Goal: Information Seeking & Learning: Learn about a topic

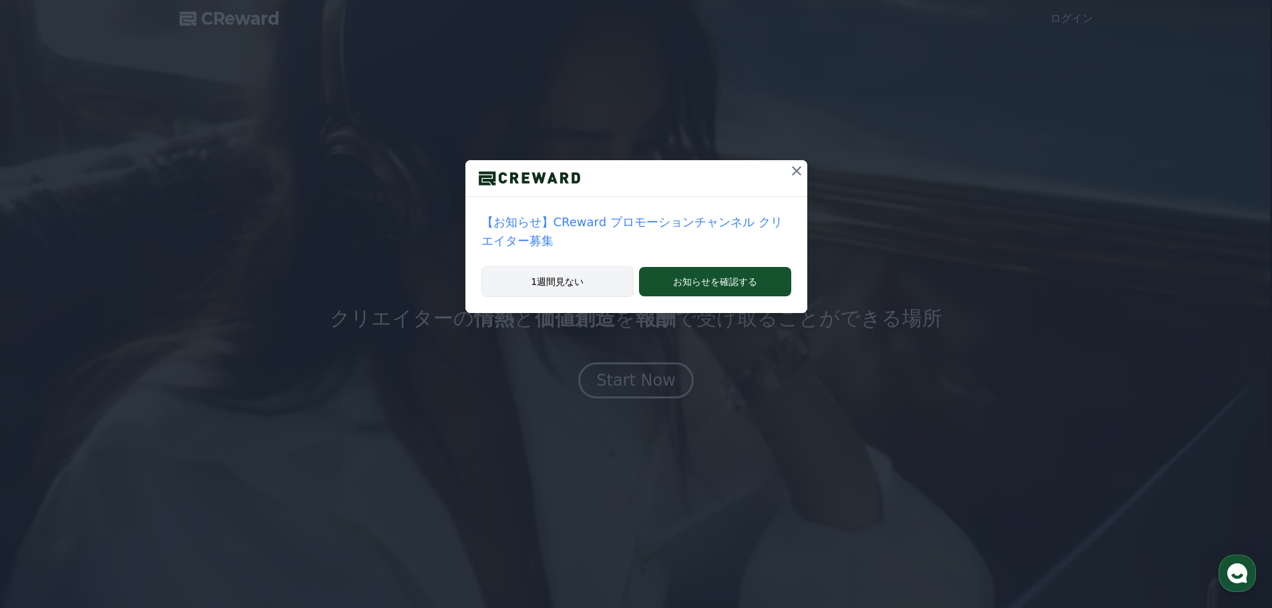
click at [557, 266] on button "1週間見ない" at bounding box center [557, 281] width 153 height 31
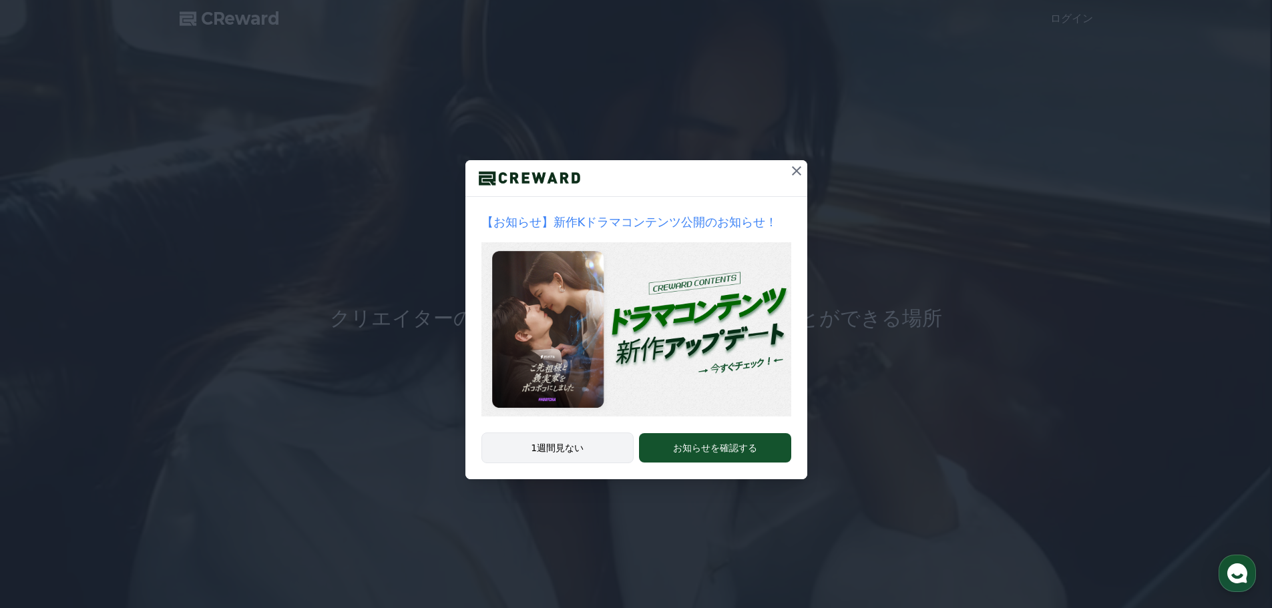
click at [556, 453] on button "1週間見ない" at bounding box center [557, 448] width 153 height 31
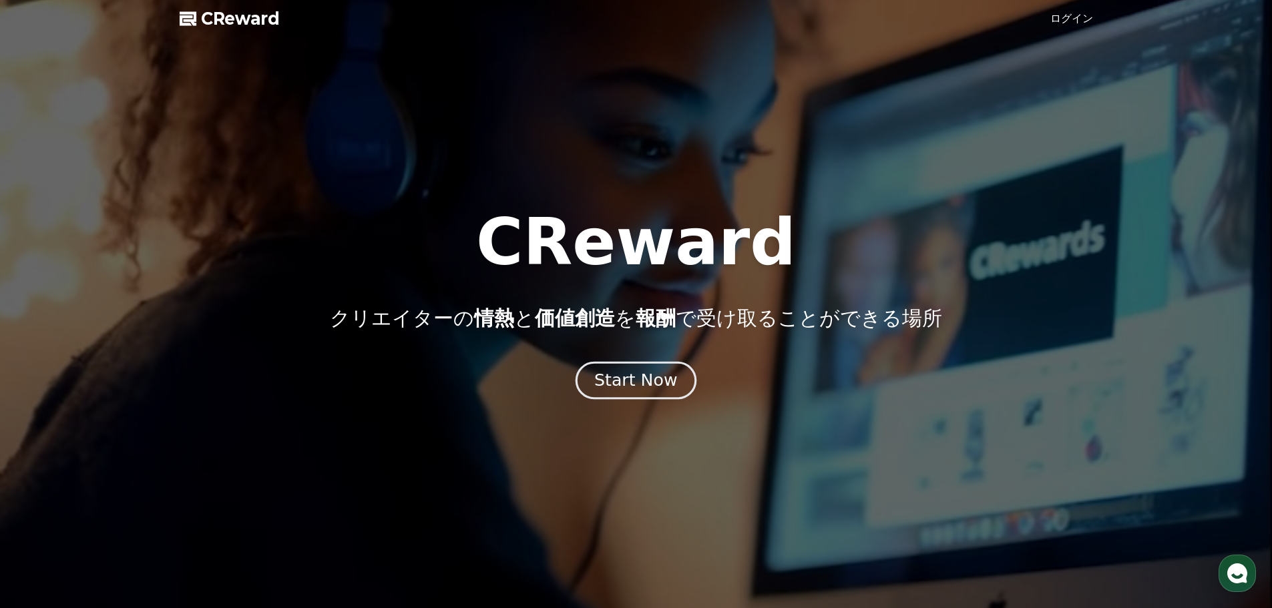
click at [649, 389] on div "Start Now" at bounding box center [635, 380] width 83 height 23
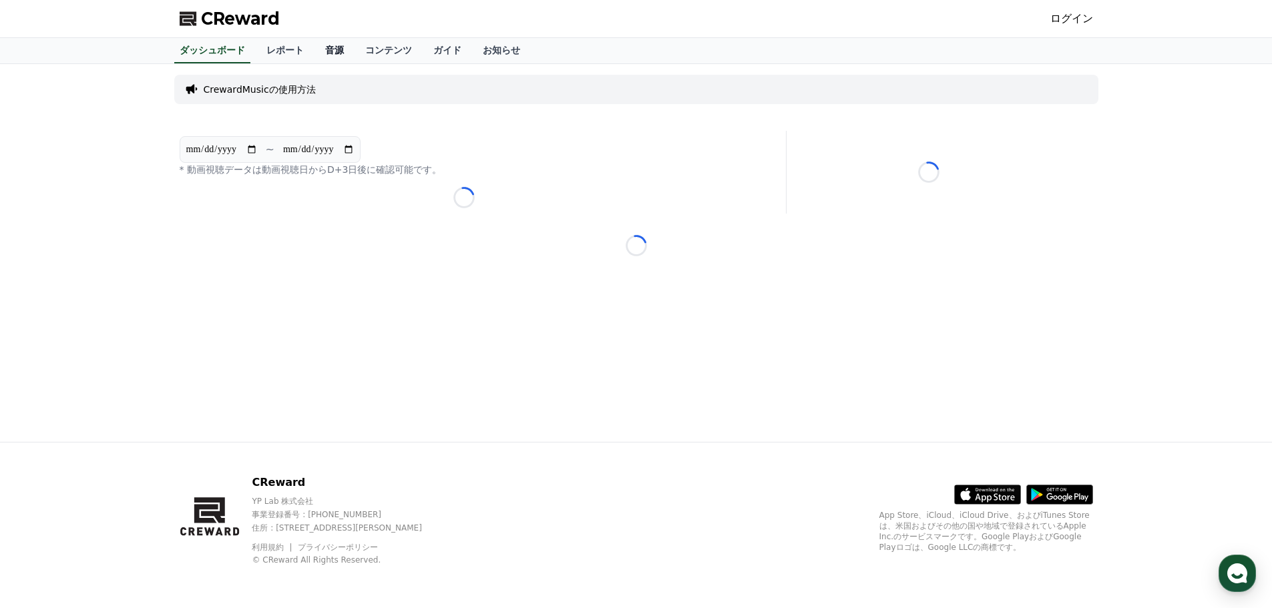
click at [315, 45] on link "音源" at bounding box center [335, 50] width 40 height 25
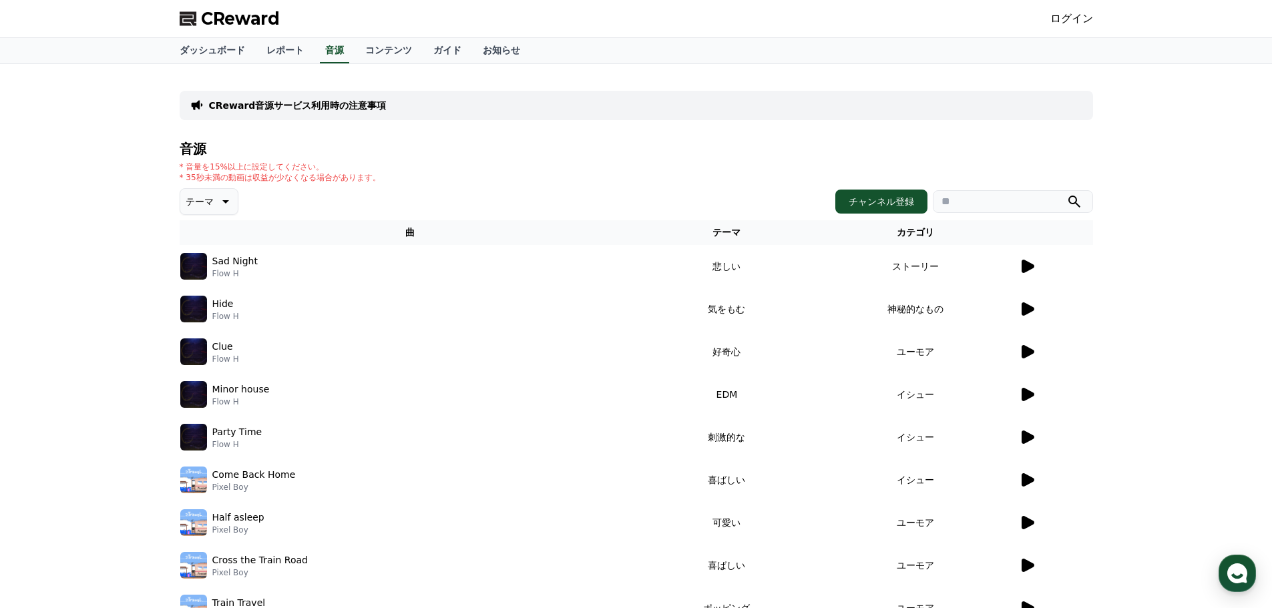
click at [200, 270] on img at bounding box center [193, 266] width 27 height 27
click at [1027, 267] on icon at bounding box center [1028, 266] width 13 height 13
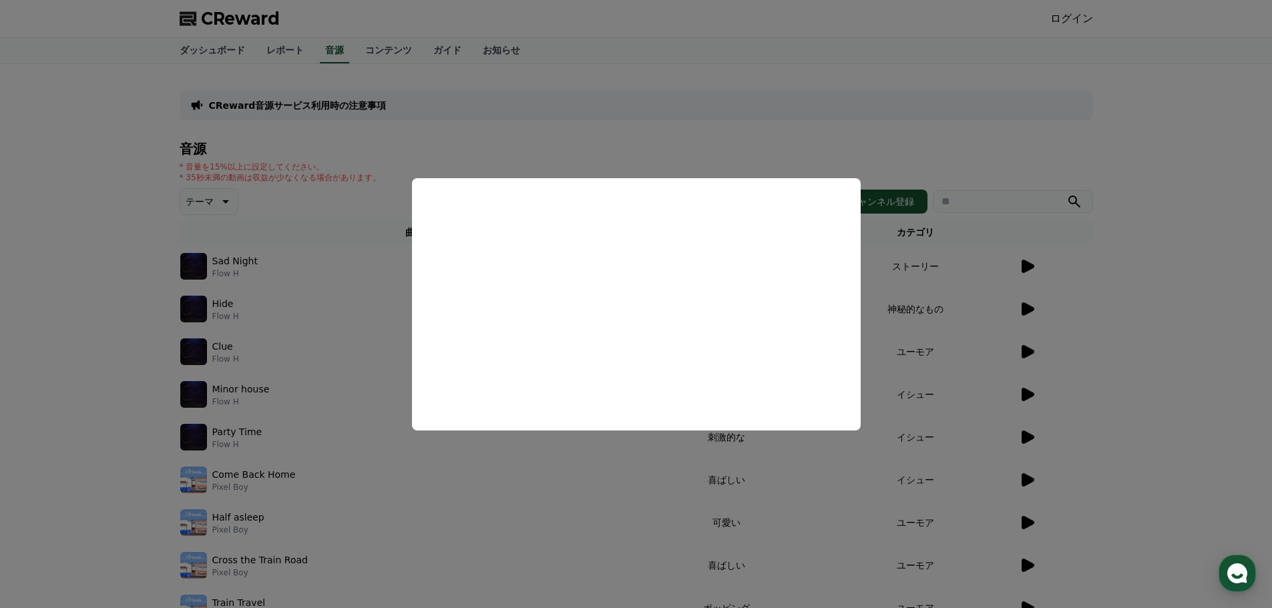
click at [784, 109] on button "close modal" at bounding box center [636, 304] width 1272 height 608
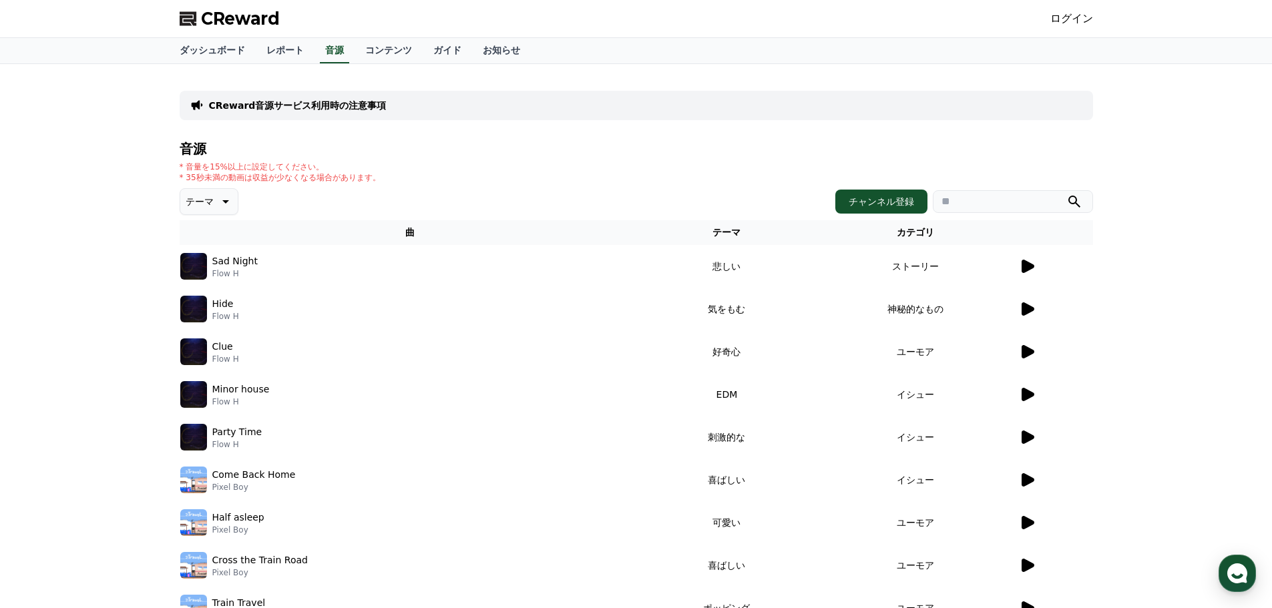
click at [1024, 306] on icon at bounding box center [1028, 308] width 13 height 13
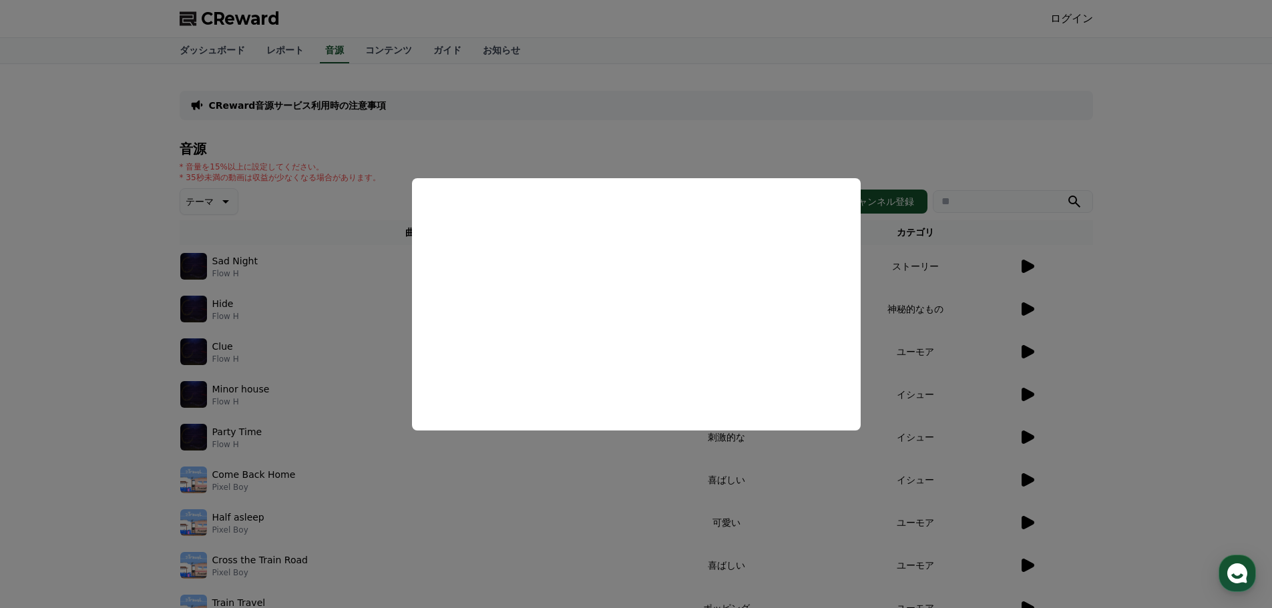
click at [469, 151] on button "close modal" at bounding box center [636, 304] width 1272 height 608
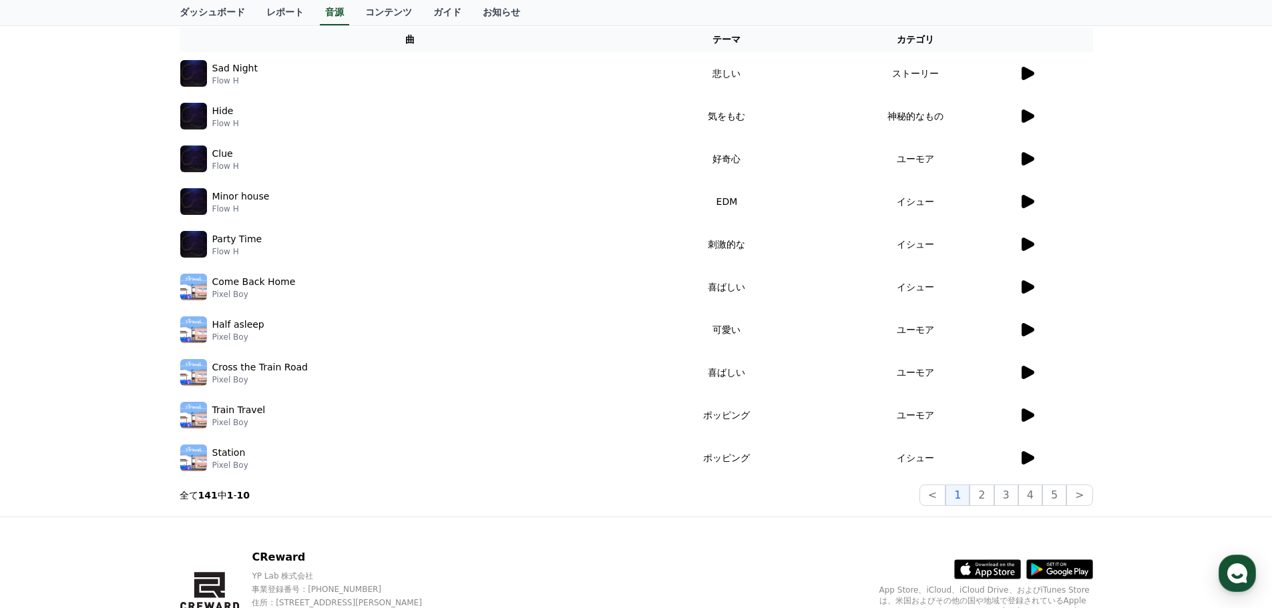
scroll to position [200, 0]
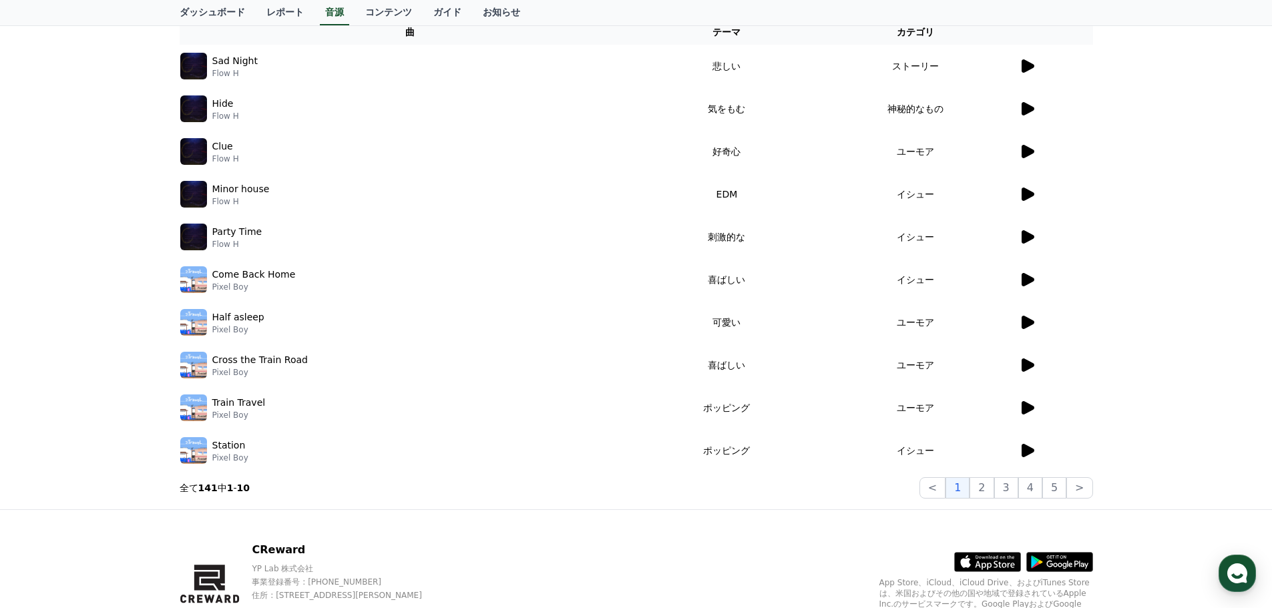
click at [1028, 451] on icon at bounding box center [1028, 450] width 13 height 13
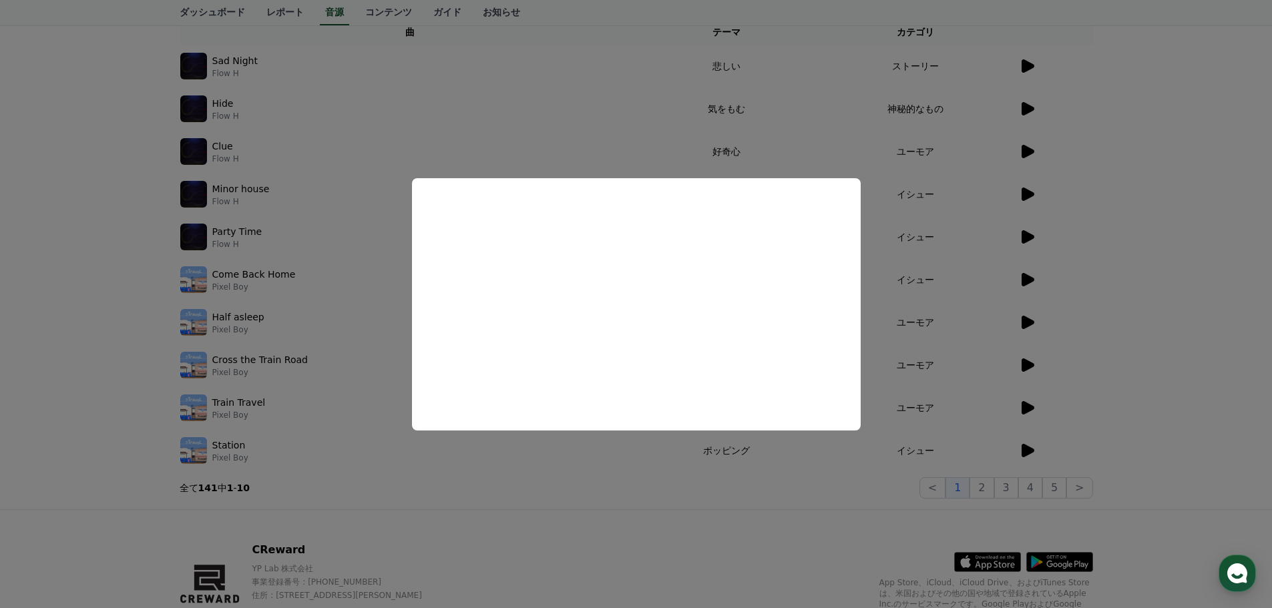
click at [741, 130] on button "close modal" at bounding box center [636, 304] width 1272 height 608
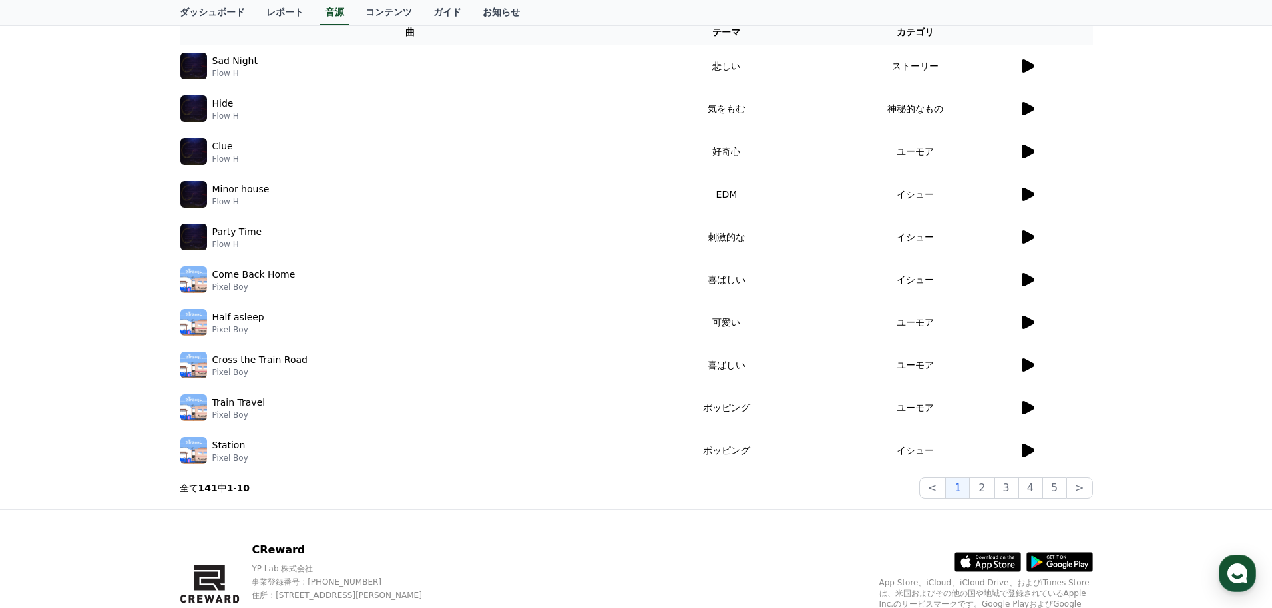
click at [1022, 146] on icon at bounding box center [1027, 152] width 16 height 16
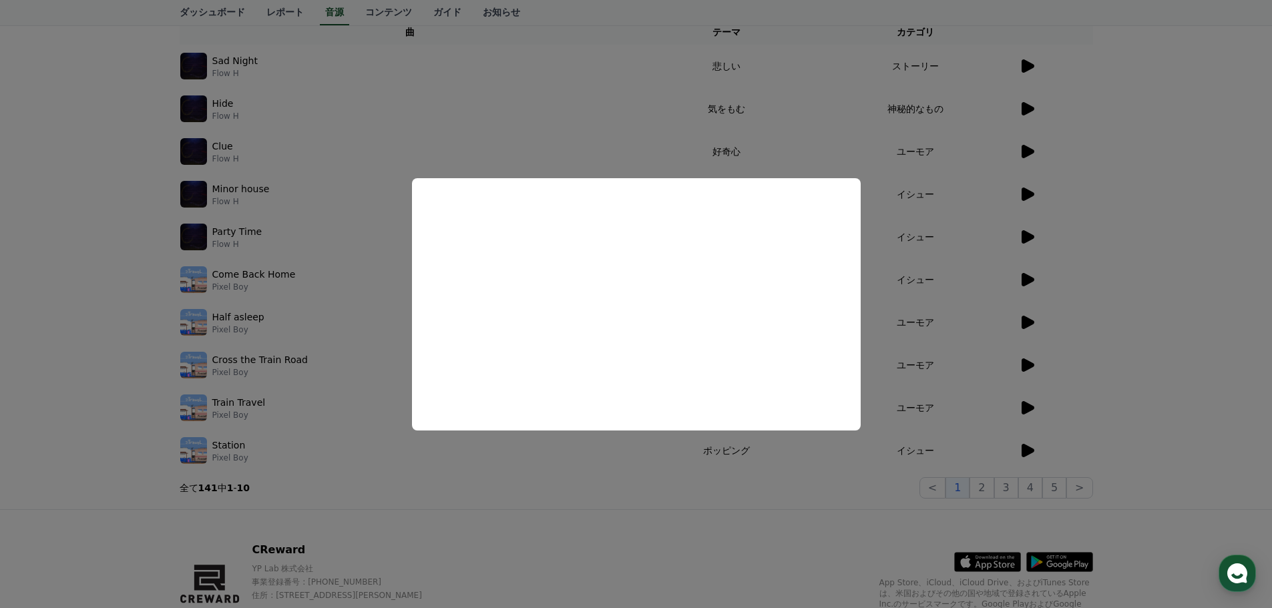
click at [819, 137] on button "close modal" at bounding box center [636, 304] width 1272 height 608
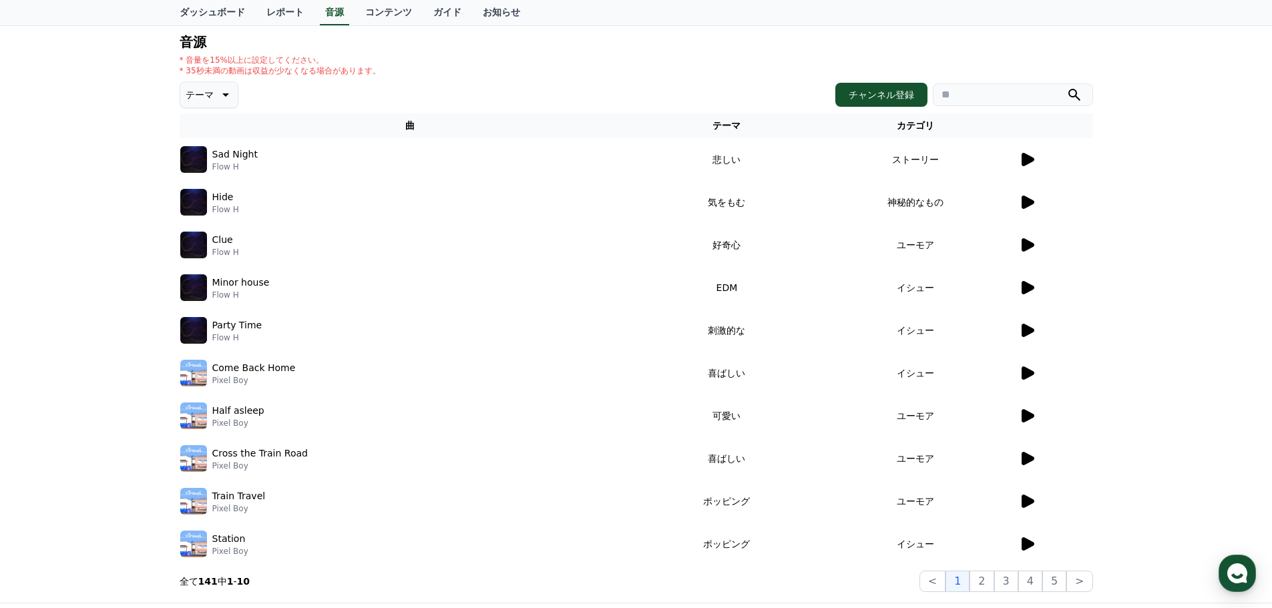
scroll to position [0, 0]
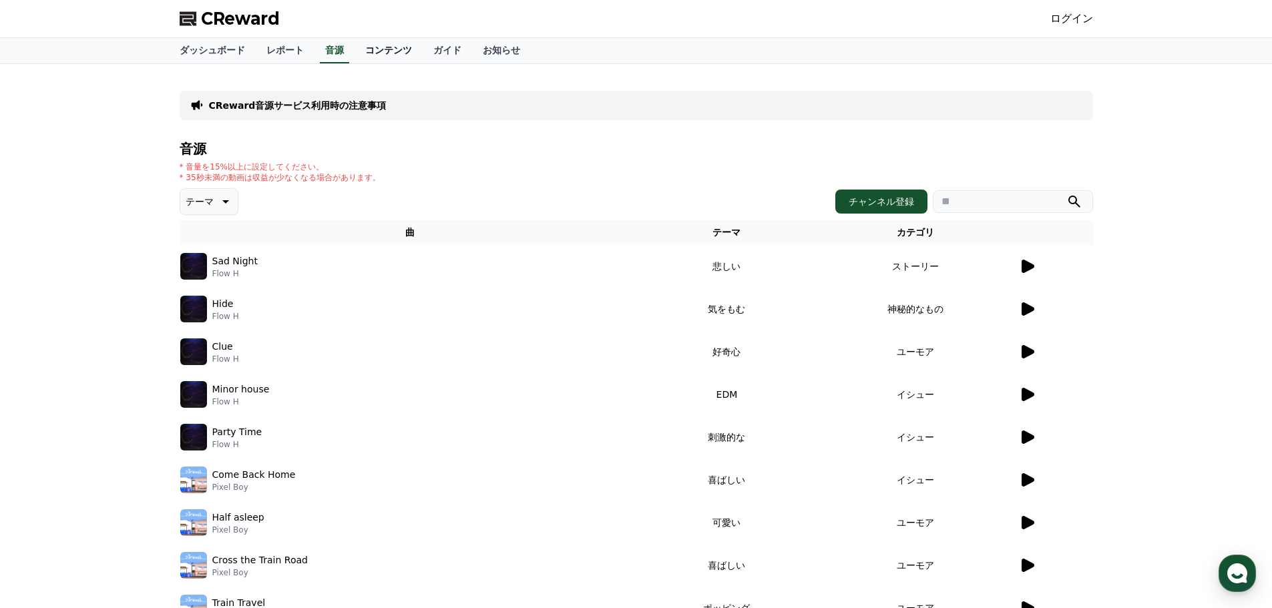
click at [355, 50] on link "コンテンツ" at bounding box center [389, 50] width 68 height 25
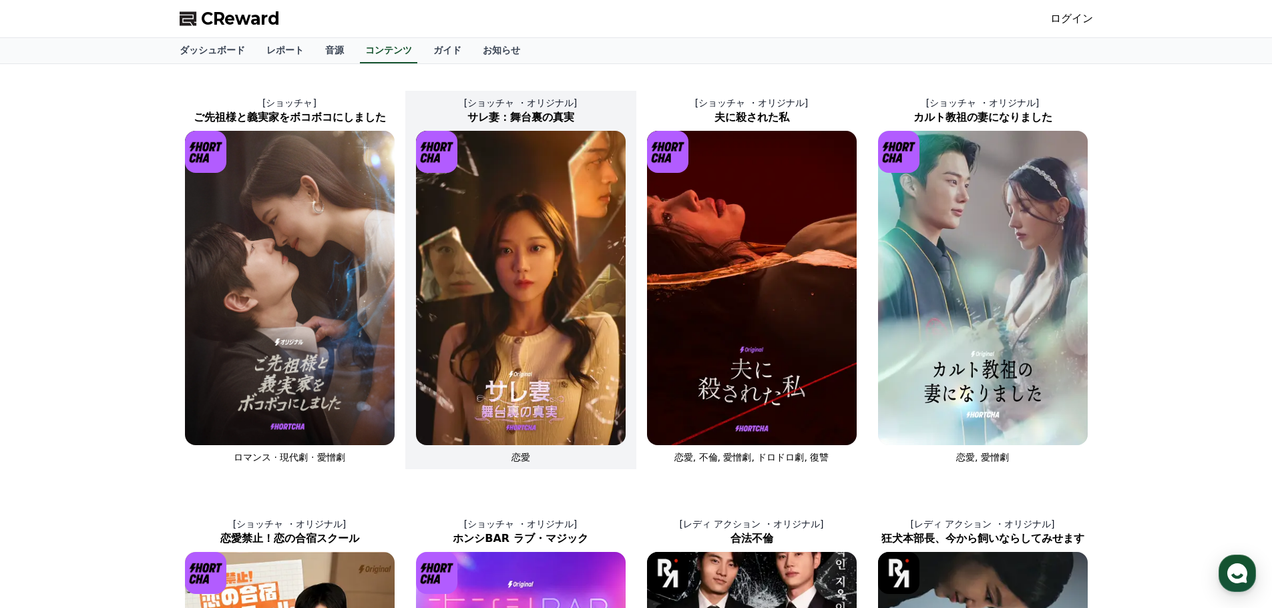
scroll to position [401, 0]
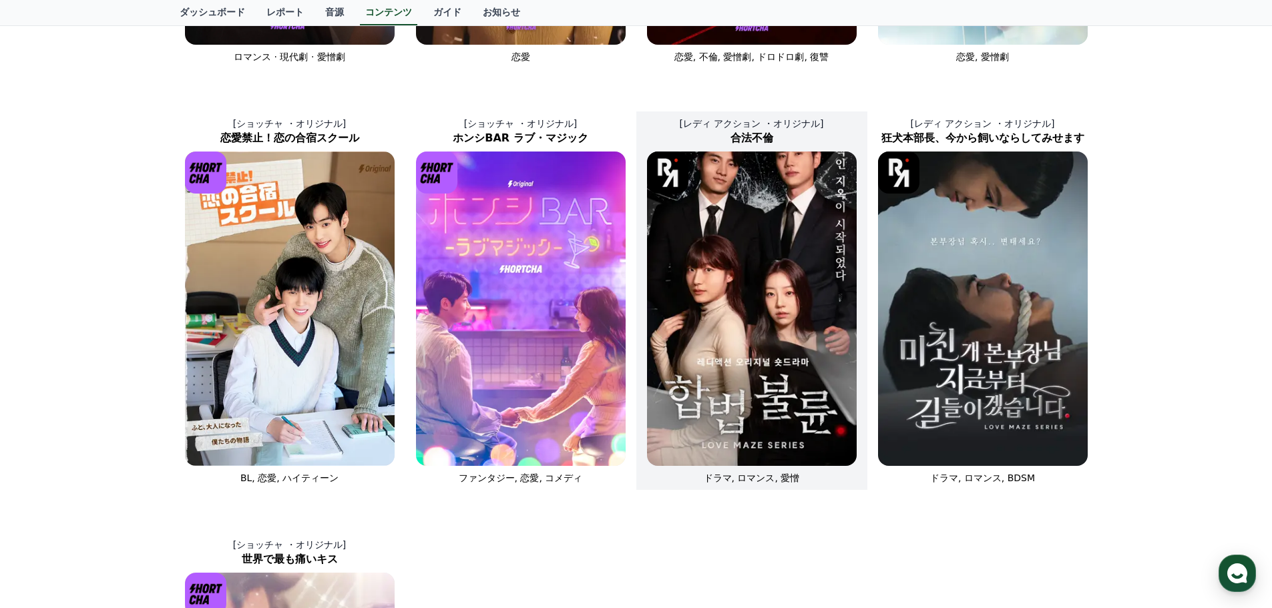
click at [671, 292] on img at bounding box center [752, 309] width 210 height 315
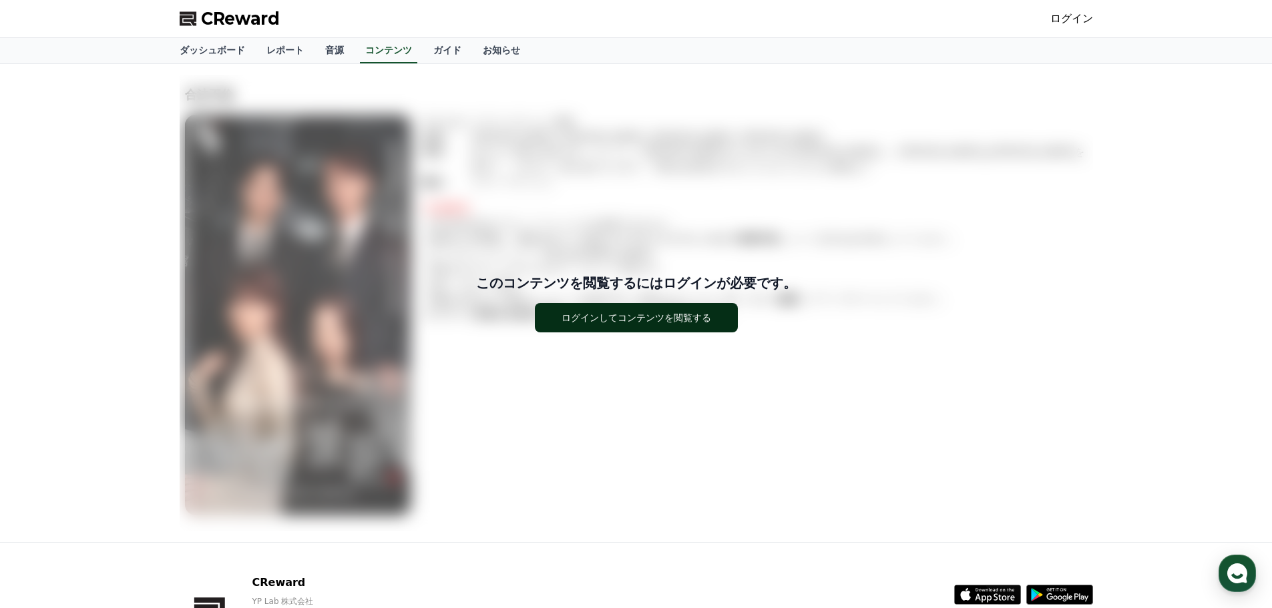
click at [676, 308] on button "ログインしてコンテンツを閲覧する" at bounding box center [636, 317] width 203 height 29
